Goal: Information Seeking & Learning: Learn about a topic

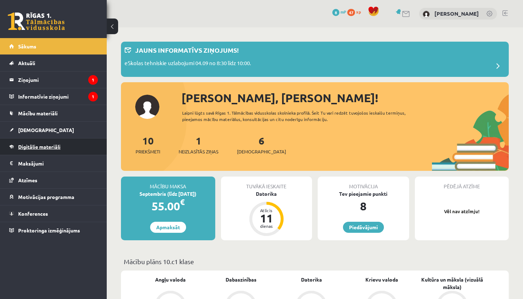
click at [46, 146] on span "Digitālie materiāli" at bounding box center [39, 146] width 42 height 6
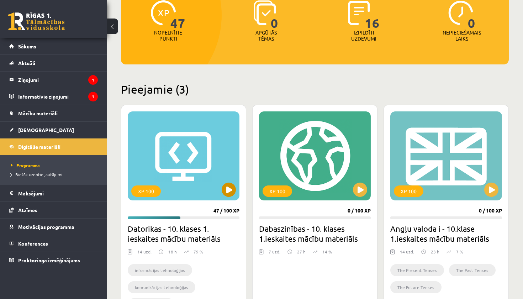
scroll to position [110, 0]
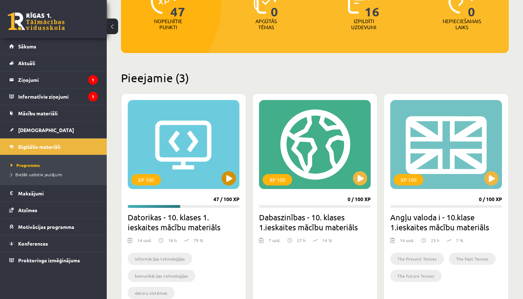
click at [231, 176] on button at bounding box center [229, 178] width 14 height 14
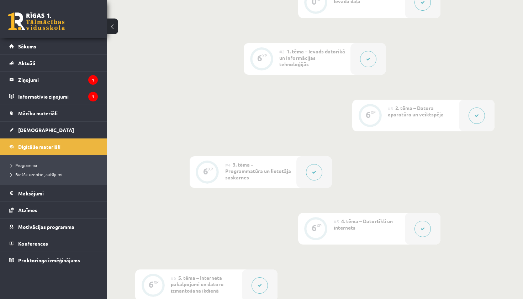
scroll to position [251, 0]
click at [317, 168] on button at bounding box center [314, 170] width 16 height 16
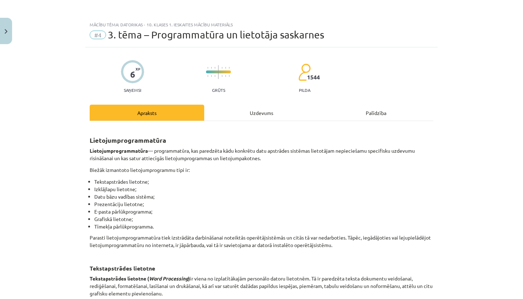
drag, startPoint x: 316, startPoint y: 168, endPoint x: 309, endPoint y: 168, distance: 6.8
click at [309, 168] on p "Biežāk izmantoto lietojumprogrammu tipi ir:" at bounding box center [262, 169] width 344 height 7
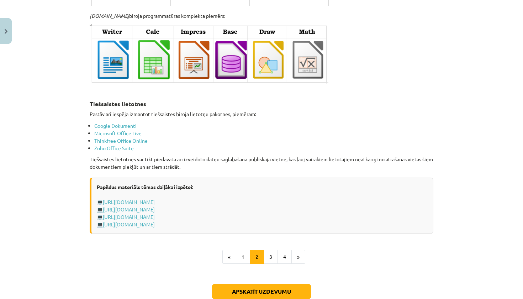
scroll to position [1140, 0]
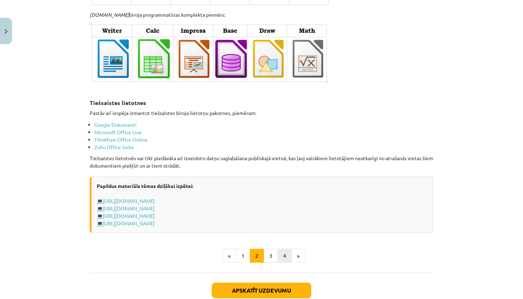
click at [284, 249] on button "4" at bounding box center [285, 256] width 14 height 14
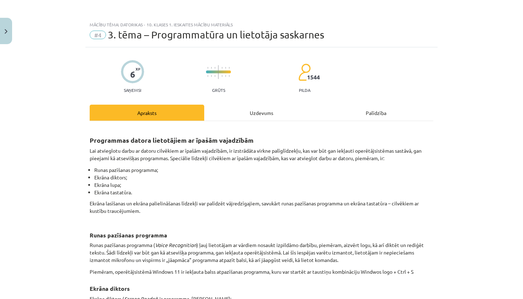
scroll to position [0, 0]
click at [260, 120] on div "Uzdevums" at bounding box center [261, 113] width 115 height 16
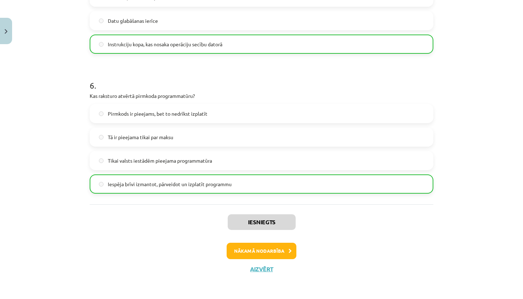
scroll to position [727, 0]
click at [255, 266] on button "Aizvērt" at bounding box center [261, 269] width 27 height 7
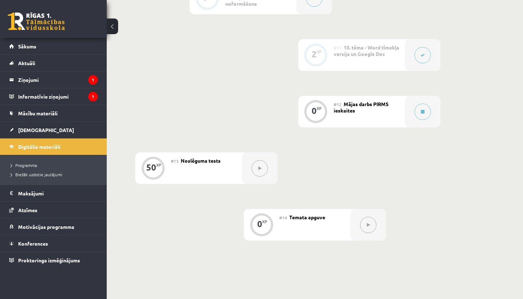
scroll to position [770, 0]
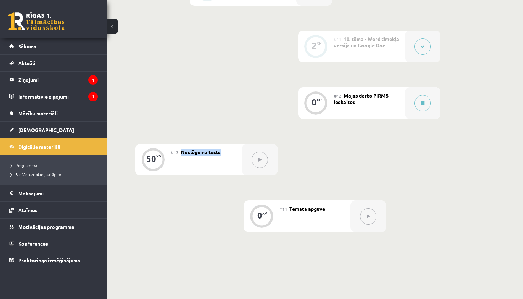
drag, startPoint x: 178, startPoint y: 153, endPoint x: 223, endPoint y: 152, distance: 45.2
click at [223, 152] on div "#13 Noslēguma tests" at bounding box center [206, 160] width 71 height 32
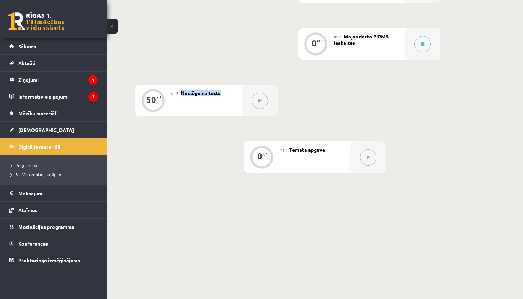
scroll to position [829, 0]
click at [260, 101] on icon at bounding box center [259, 101] width 3 height 4
click at [34, 61] on span "Aktuāli" at bounding box center [26, 63] width 17 height 6
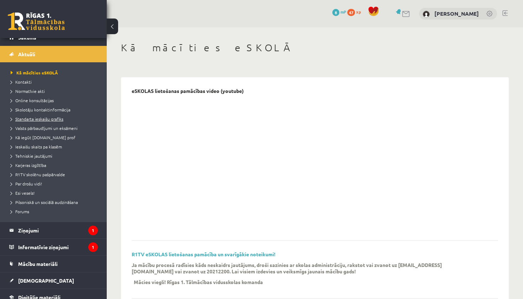
scroll to position [10, 0]
